Goal: Check status: Check status

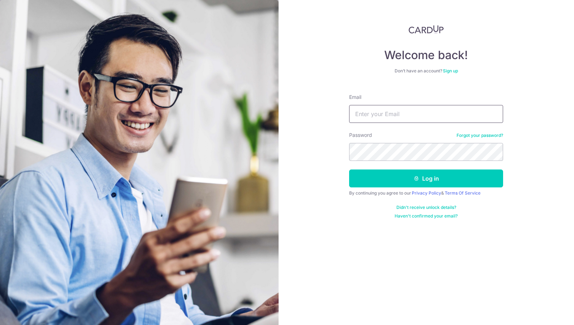
type input "[EMAIL_ADDRESS][DOMAIN_NAME]"
click at [426, 178] on button "Log in" at bounding box center [426, 178] width 154 height 18
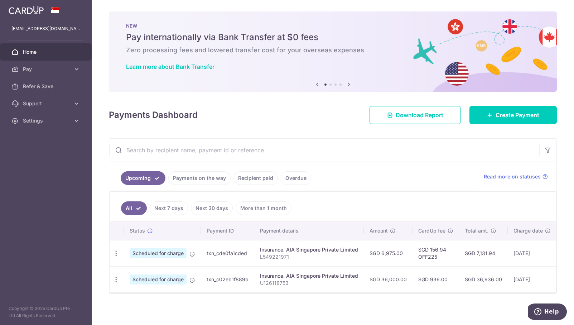
click at [247, 177] on link "Recipient paid" at bounding box center [255, 178] width 44 height 14
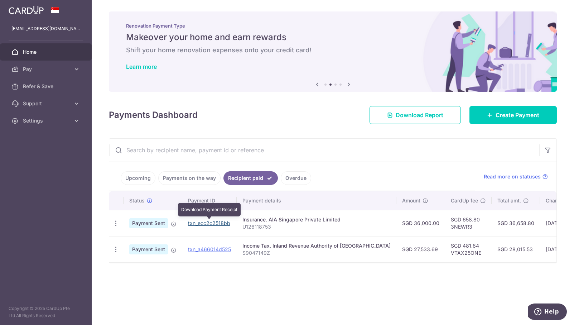
click at [219, 224] on link "txn_ecc2c2518bb" at bounding box center [209, 223] width 42 height 6
